Goal: Information Seeking & Learning: Learn about a topic

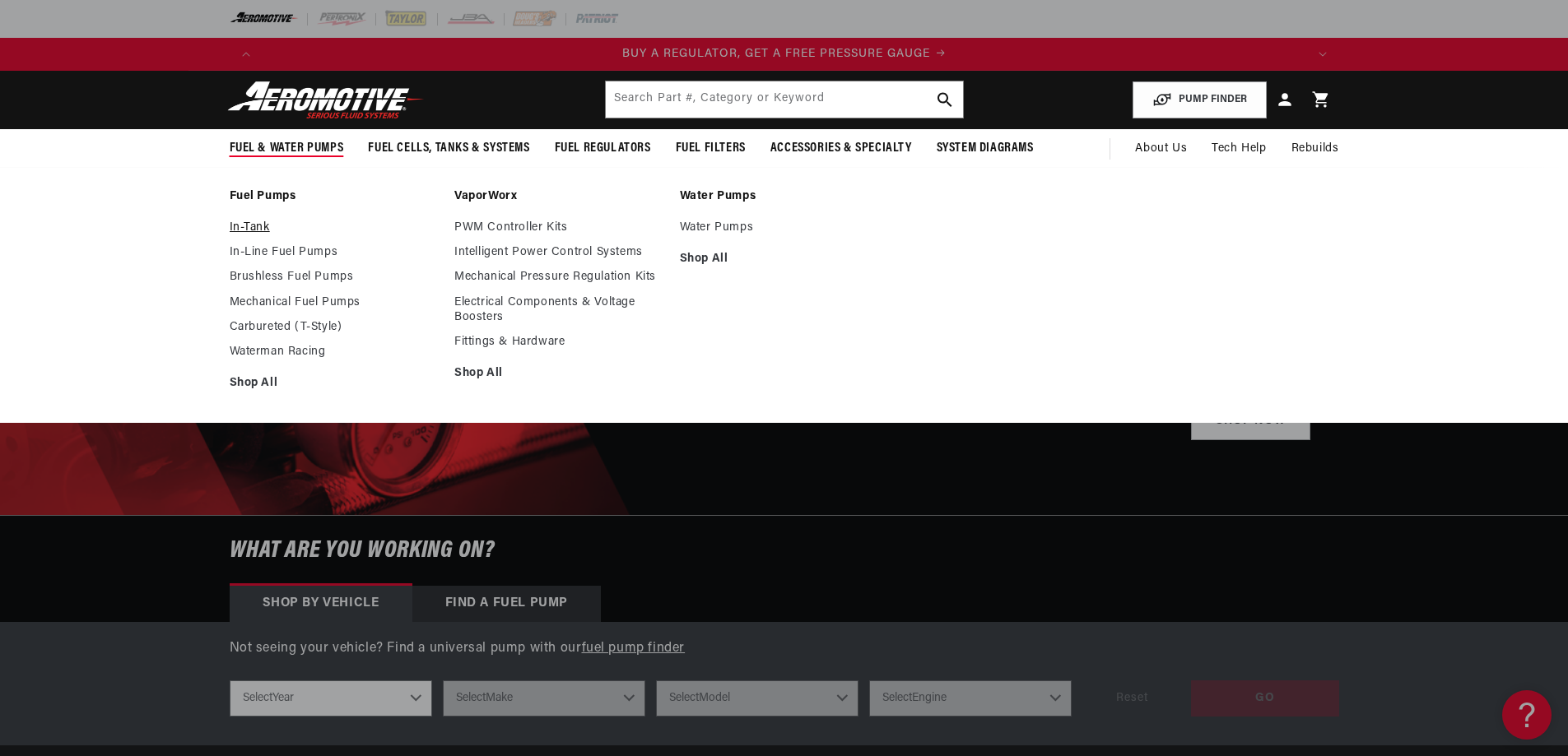
click at [257, 223] on link "In-Tank" at bounding box center [334, 228] width 209 height 15
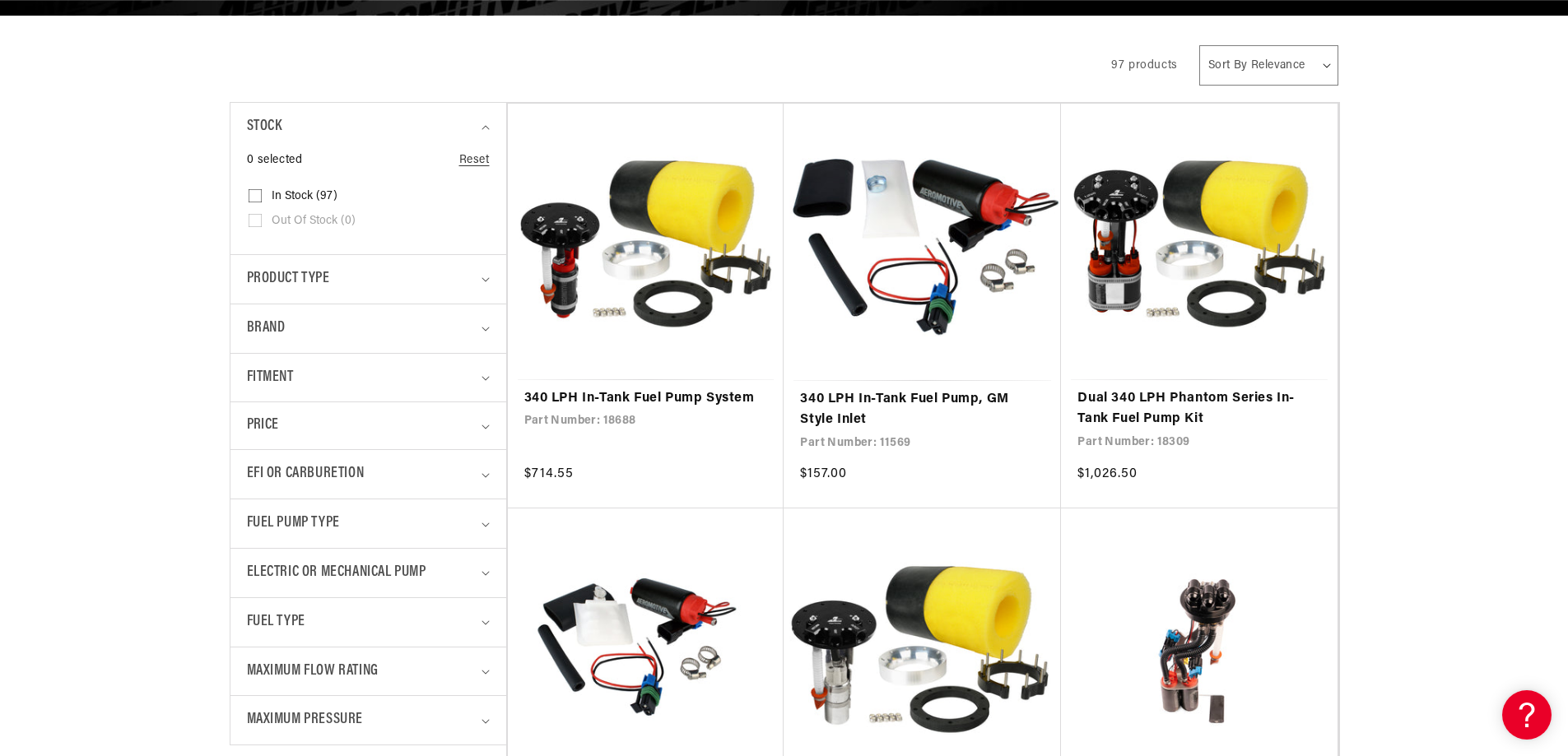
scroll to position [329, 0]
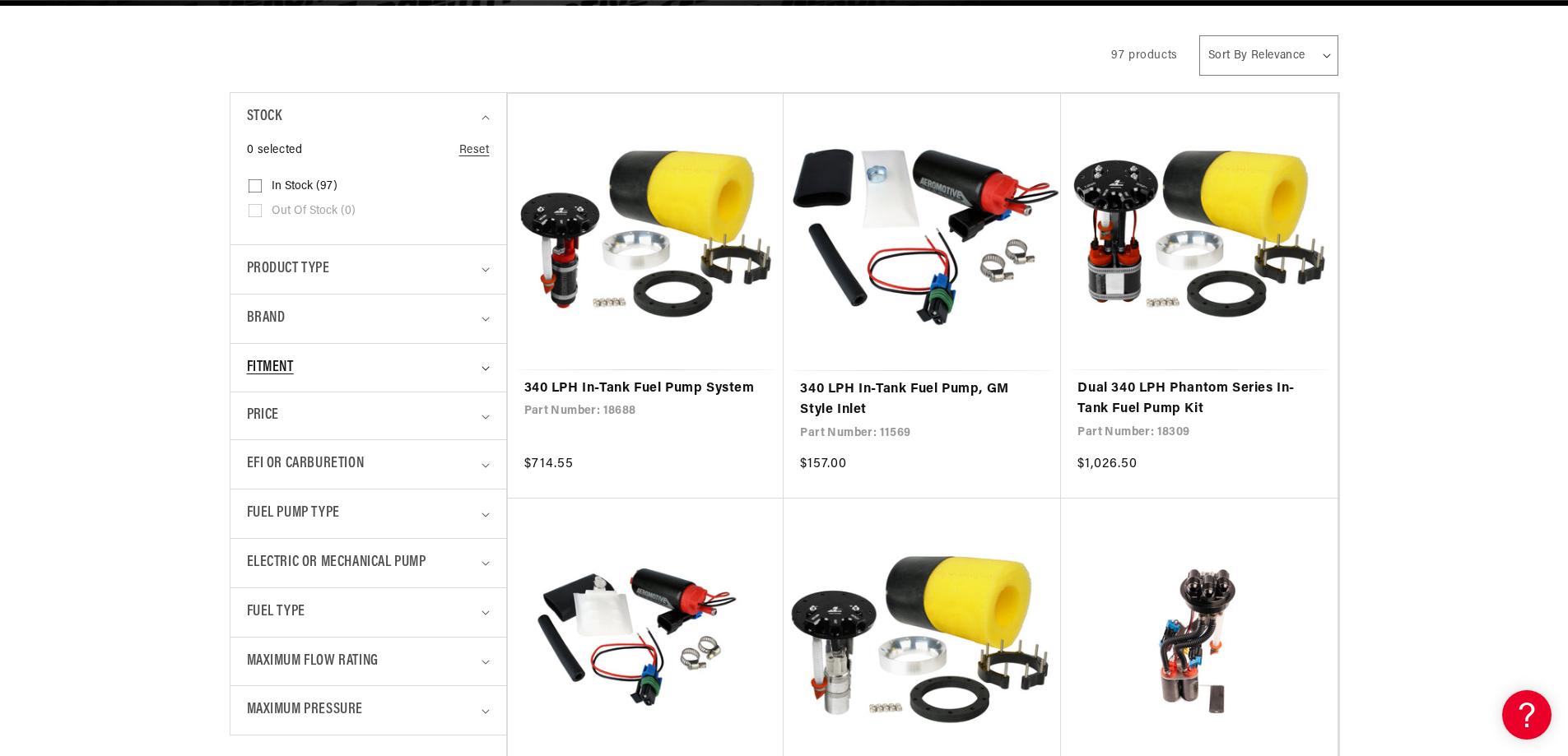
click at [369, 361] on div "Fitment" at bounding box center [361, 368] width 229 height 24
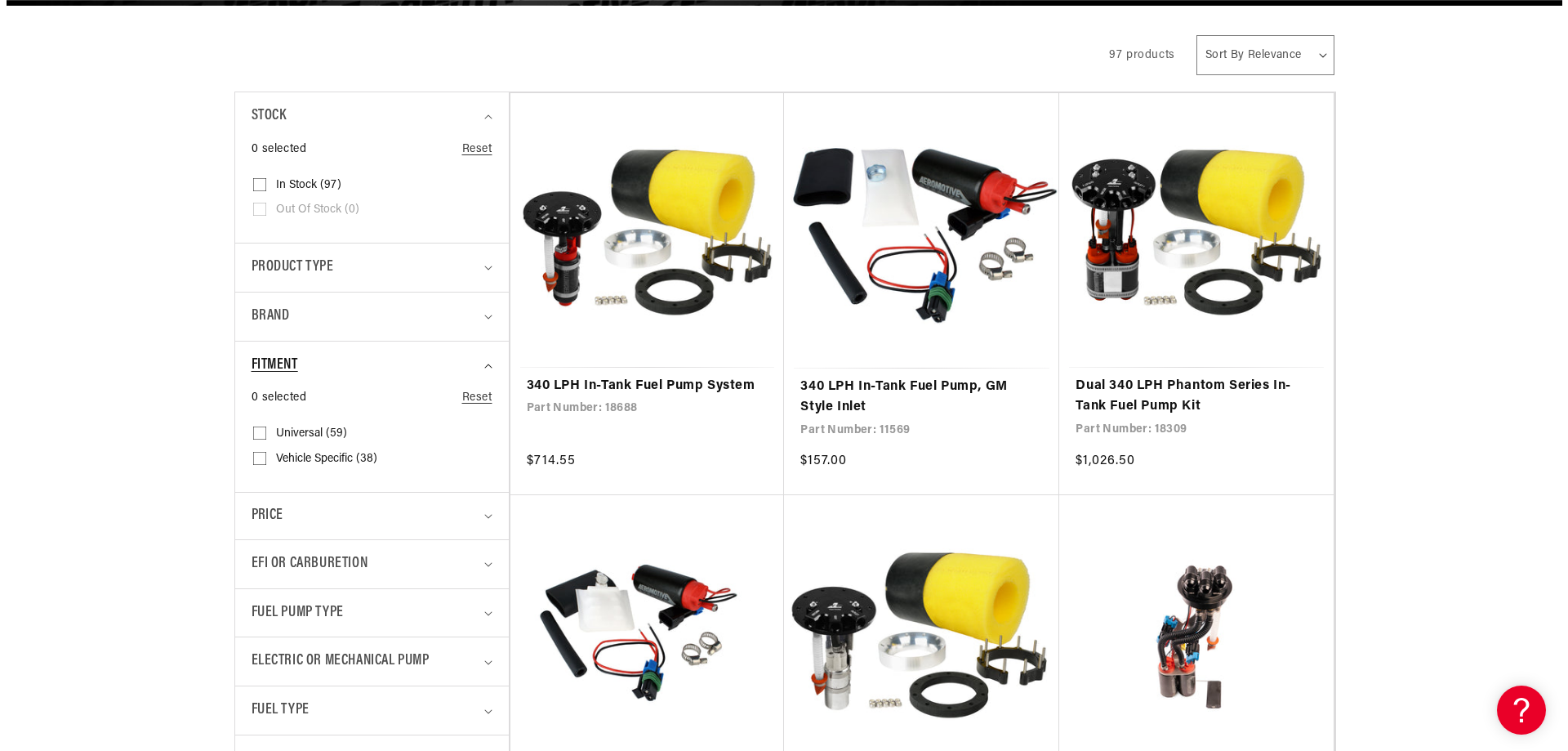
scroll to position [0, 3107]
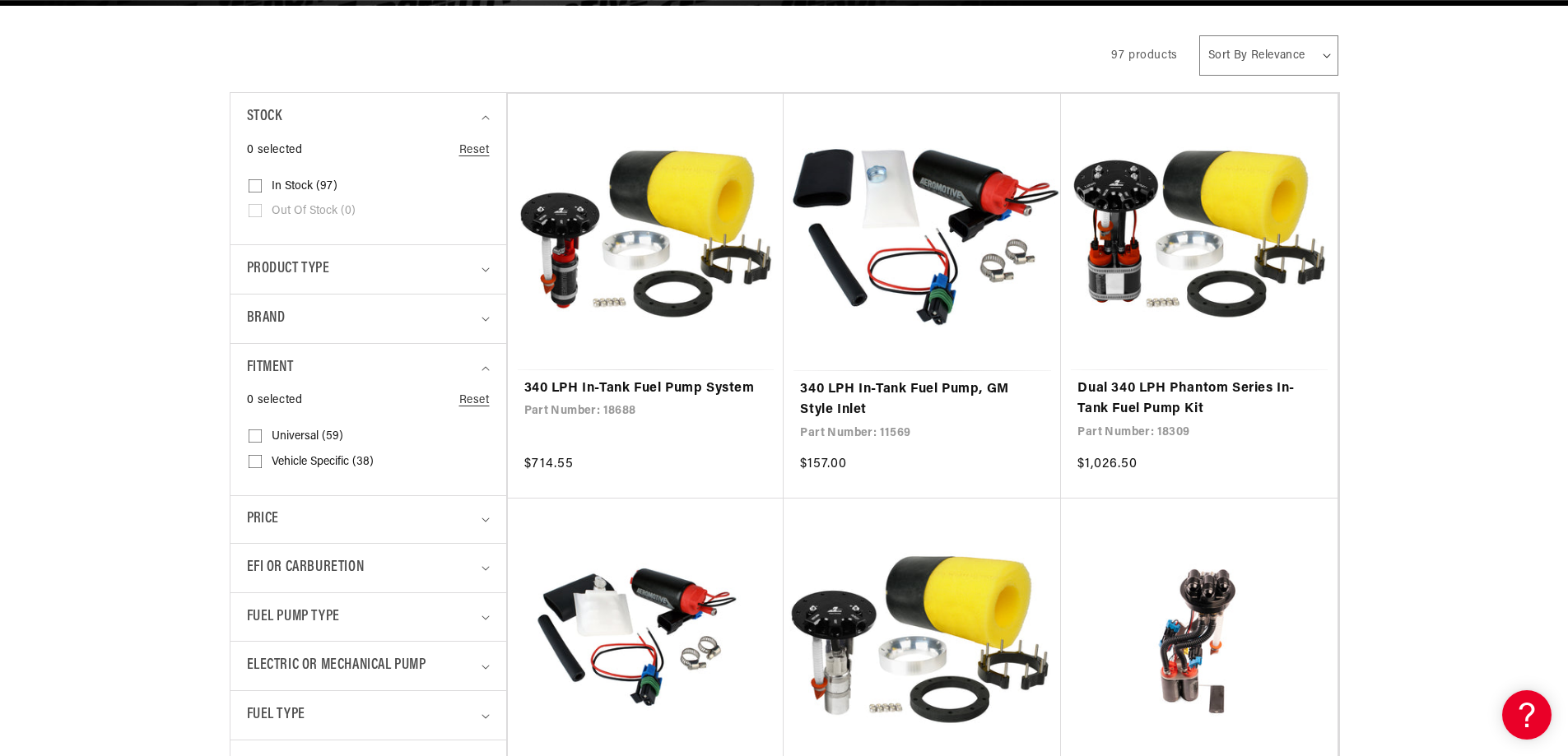
click at [256, 432] on icon at bounding box center [255, 436] width 13 height 13
click at [256, 433] on input "Universal (59) Universal (59 products)" at bounding box center [255, 439] width 13 height 13
checkbox input "true"
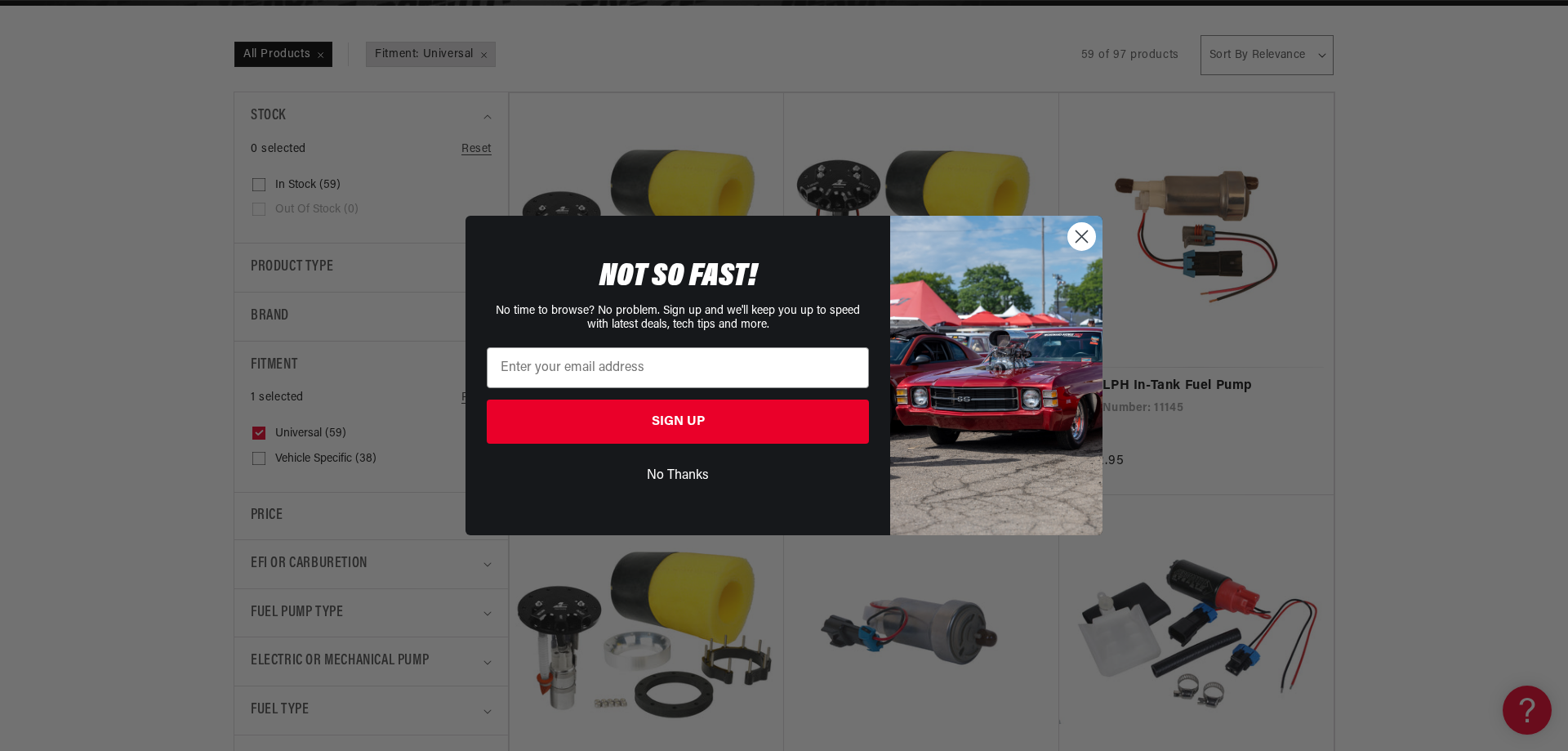
click at [1072, 233] on circle "Close dialog" at bounding box center [1081, 236] width 27 height 27
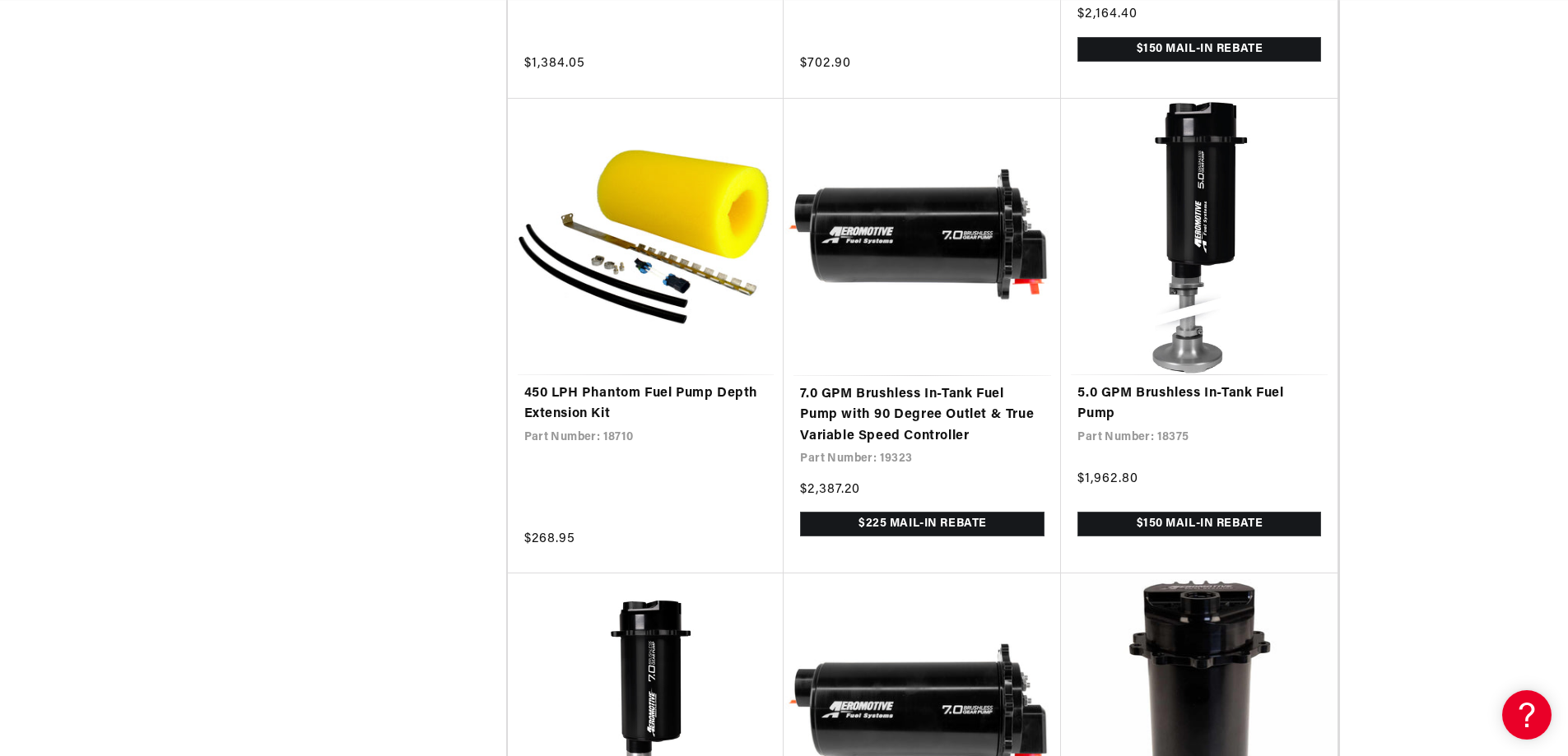
scroll to position [0, 2087]
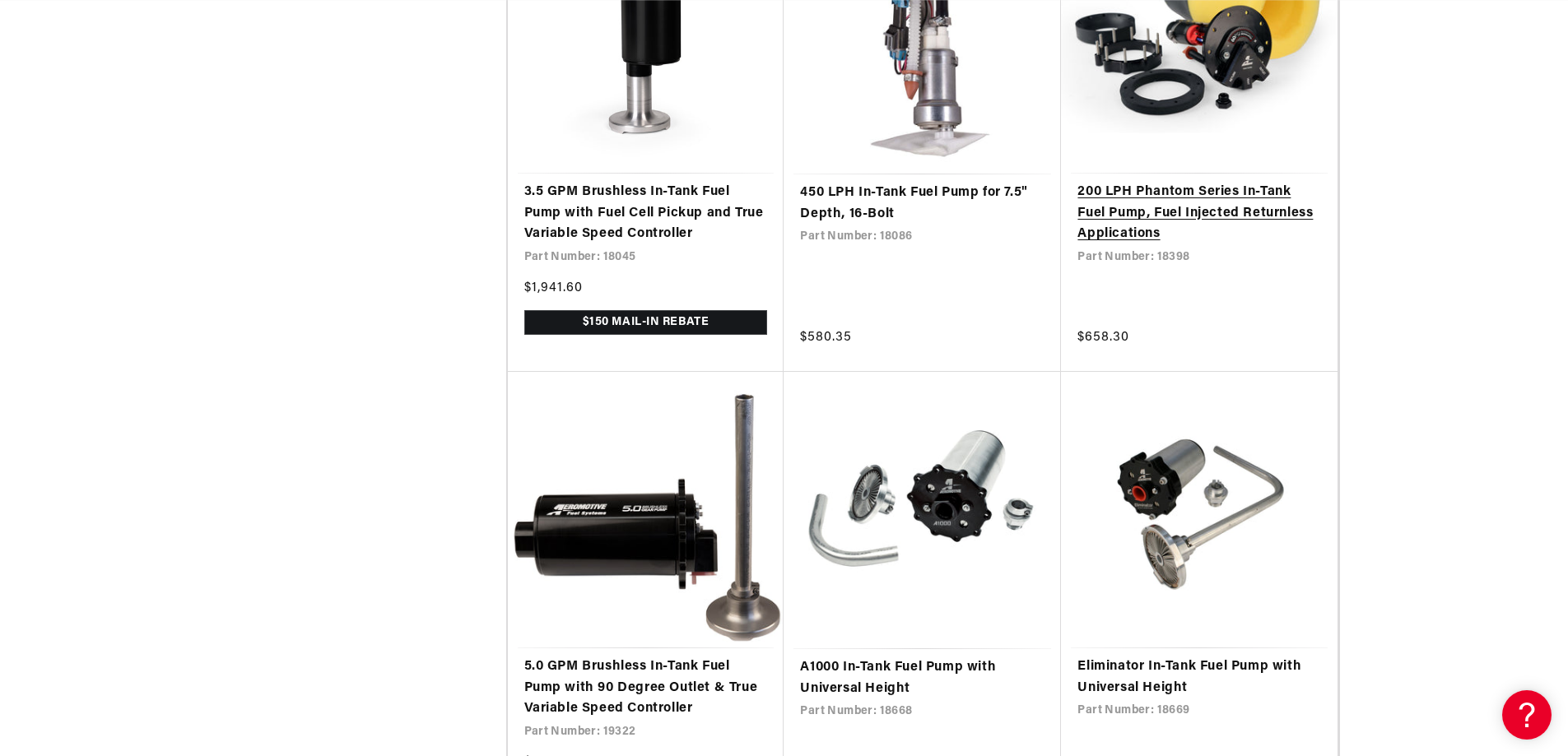
scroll to position [0, 3130]
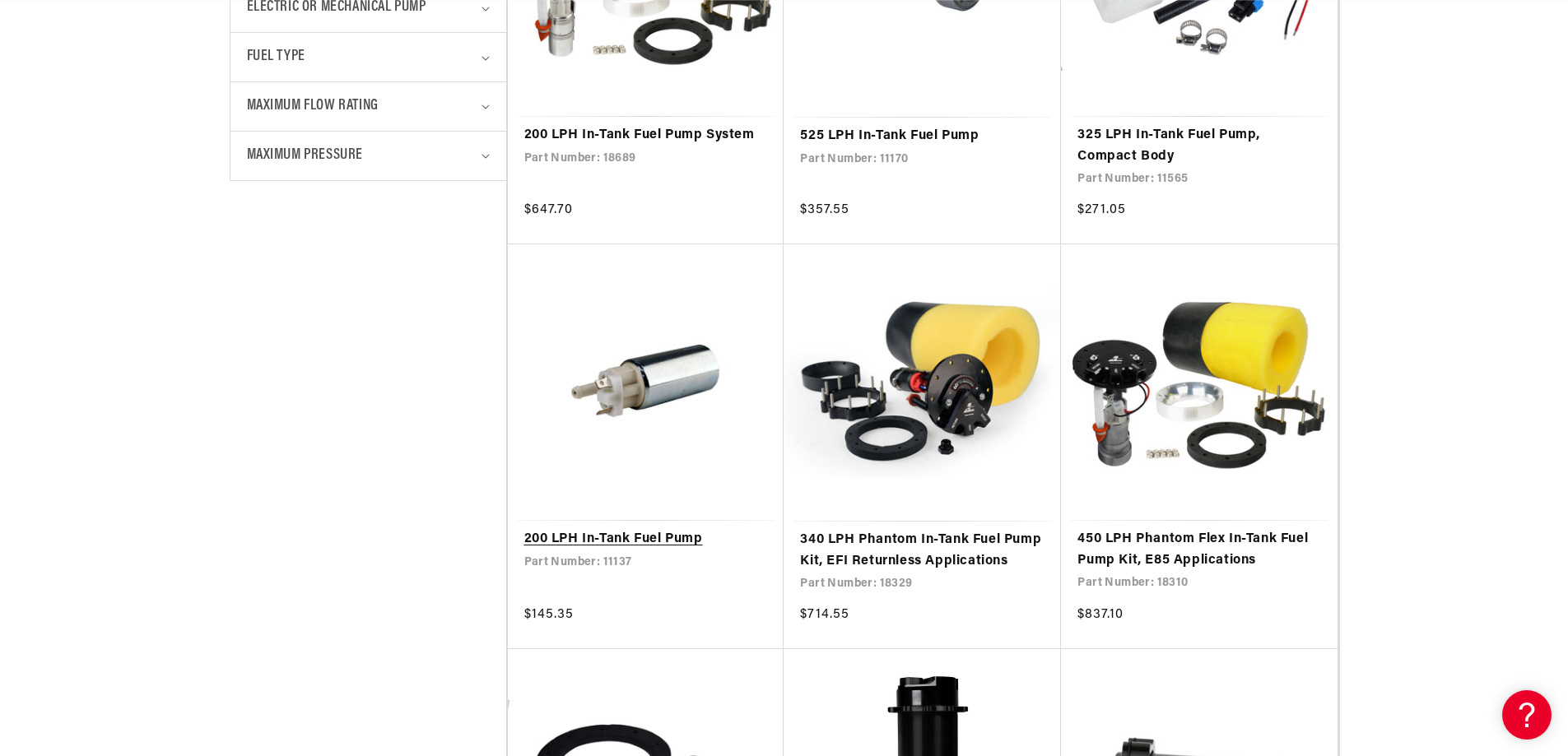
click at [661, 529] on link "200 LPH In-Tank Fuel Pump" at bounding box center [646, 539] width 244 height 21
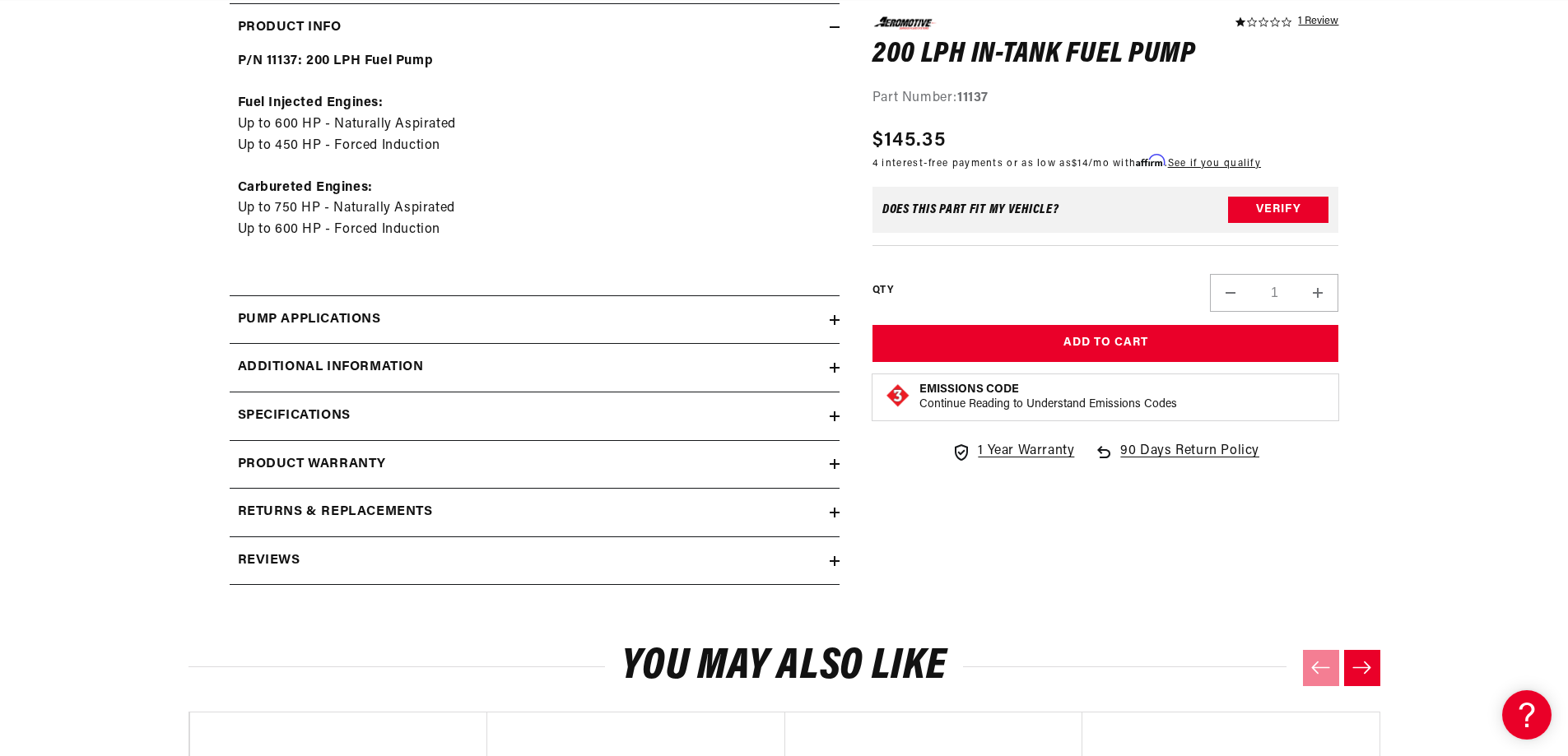
scroll to position [0, 1043]
click at [497, 306] on summary "Pump Applications" at bounding box center [535, 320] width 609 height 48
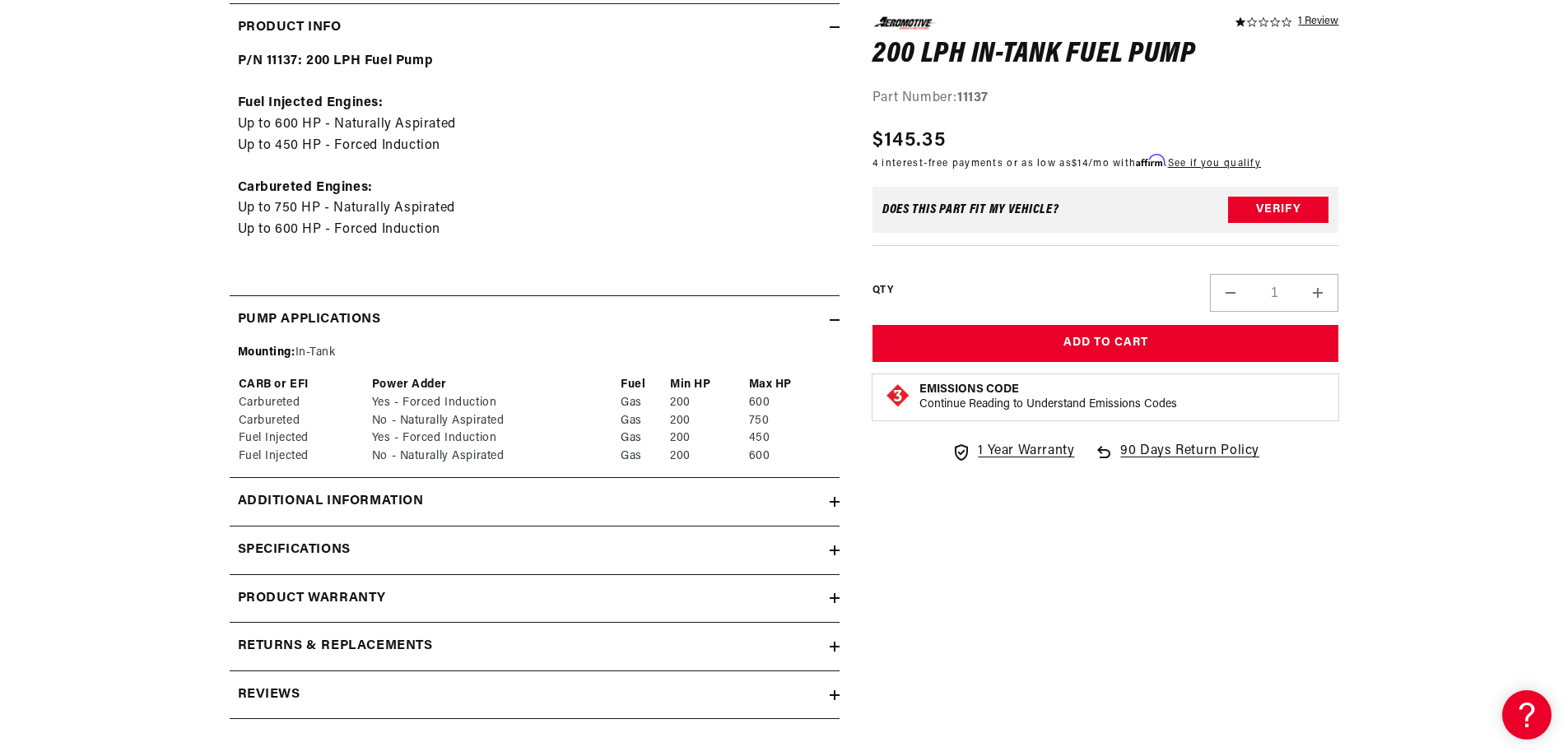
scroll to position [0, 2087]
drag, startPoint x: 695, startPoint y: 422, endPoint x: 670, endPoint y: 422, distance: 25.0
click at [670, 422] on td "200" at bounding box center [709, 421] width 79 height 18
drag, startPoint x: 770, startPoint y: 422, endPoint x: 752, endPoint y: 424, distance: 18.1
click at [752, 424] on td "750" at bounding box center [790, 421] width 83 height 18
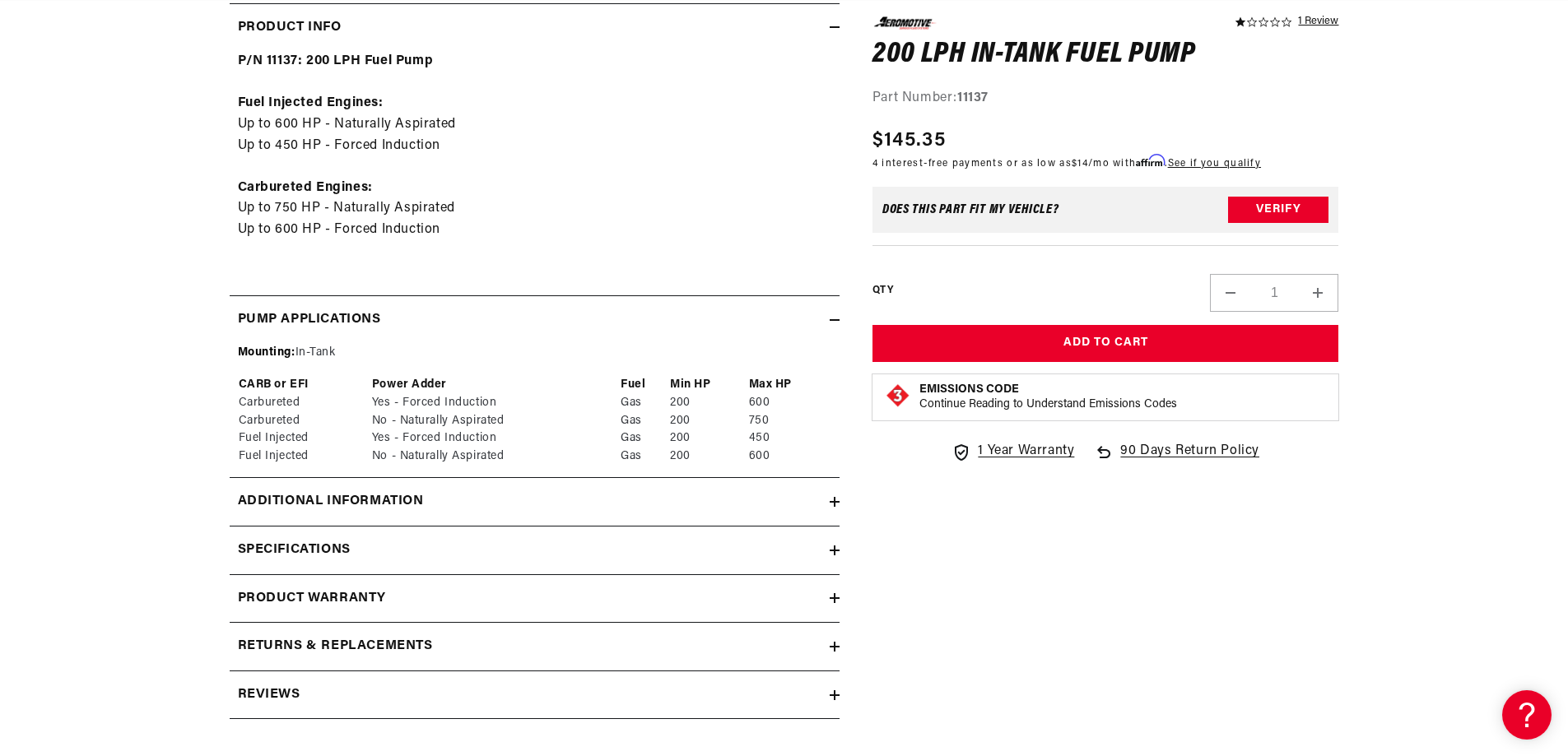
click at [494, 494] on div "Additional information" at bounding box center [530, 501] width 600 height 21
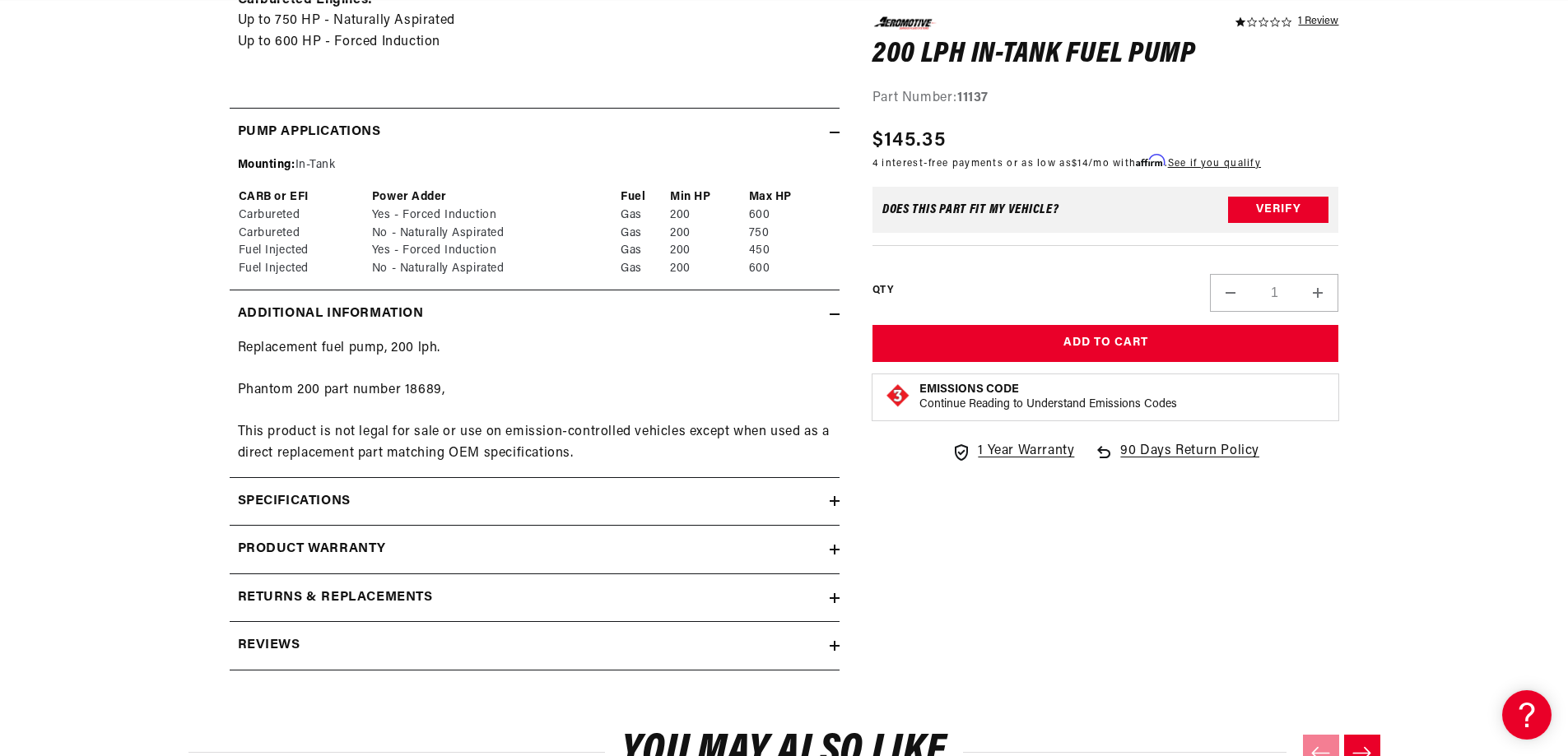
scroll to position [1070, 0]
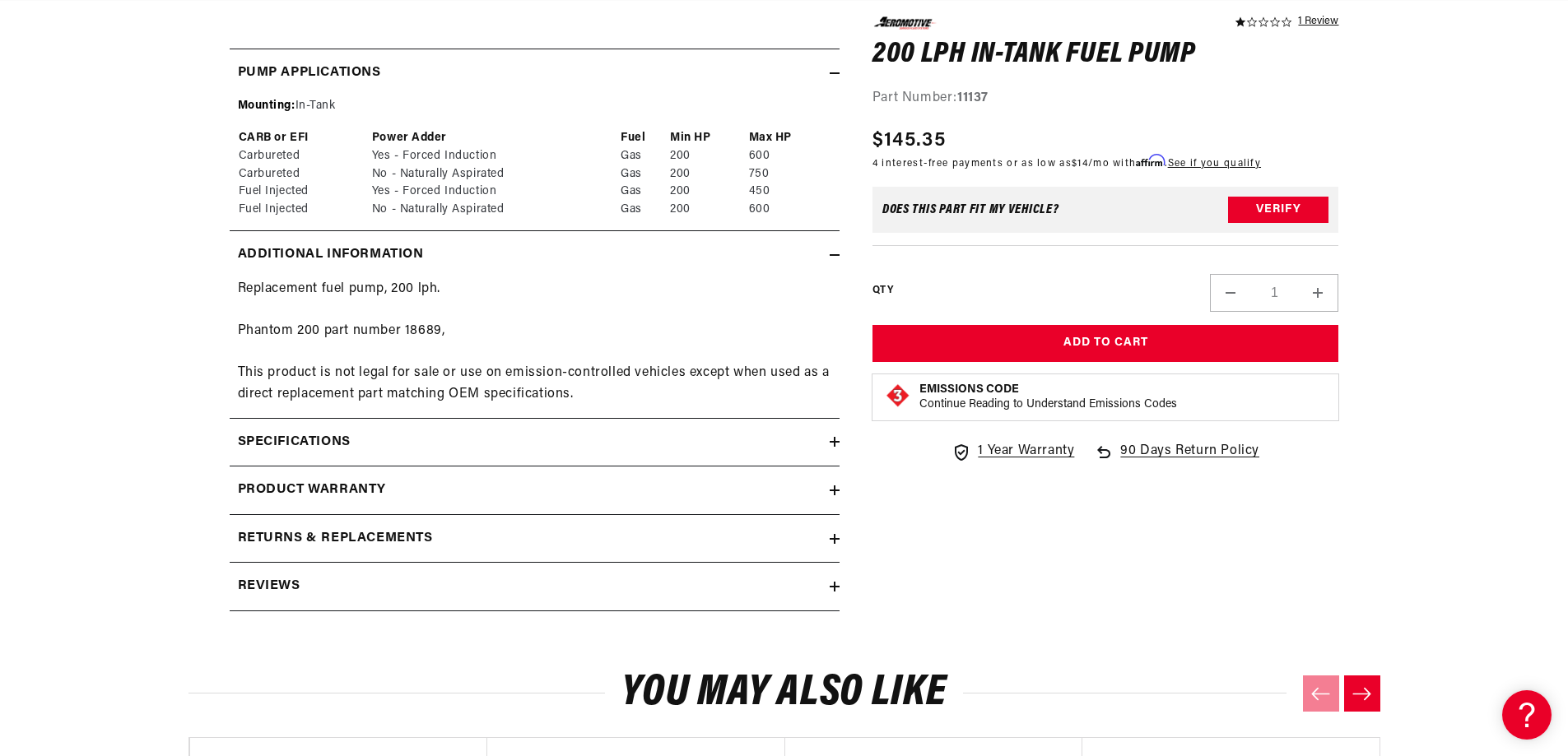
click at [318, 447] on h2 "Specifications" at bounding box center [295, 442] width 113 height 21
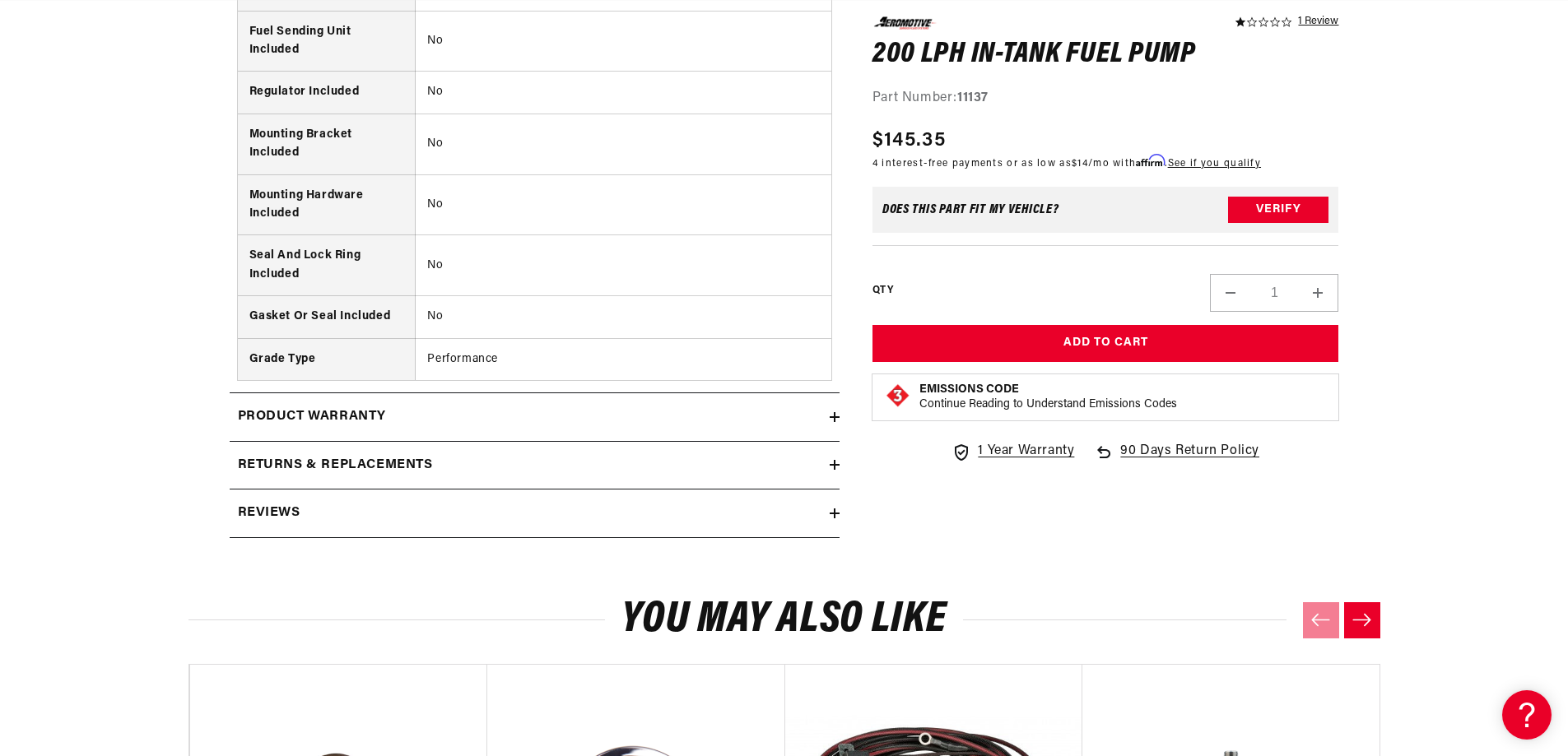
scroll to position [0, 1043]
